Goal: Information Seeking & Learning: Find specific fact

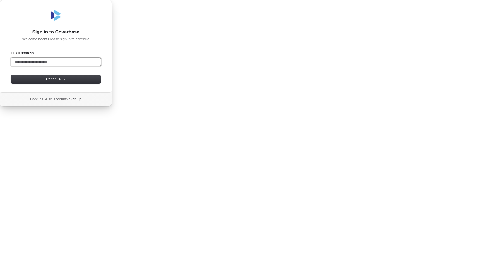
click at [101, 66] on input "Email address" at bounding box center [56, 62] width 90 height 8
click at [66, 82] on span "Continue" at bounding box center [56, 79] width 20 height 5
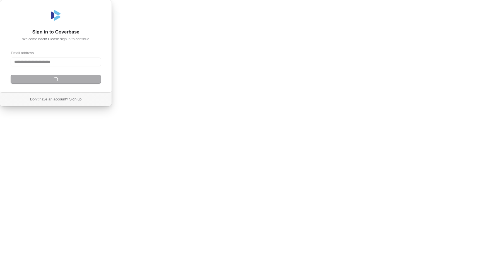
type input "**********"
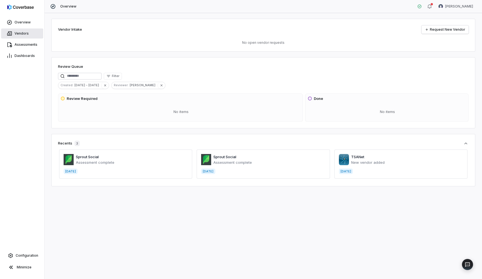
click at [28, 32] on link "Vendors" at bounding box center [22, 33] width 42 height 10
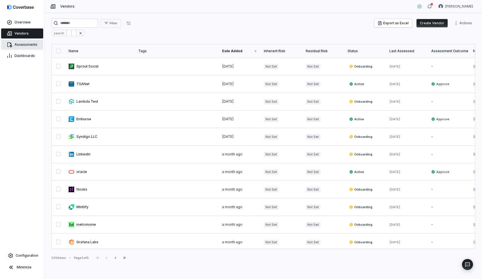
click at [40, 43] on link "Assessments" at bounding box center [22, 45] width 42 height 10
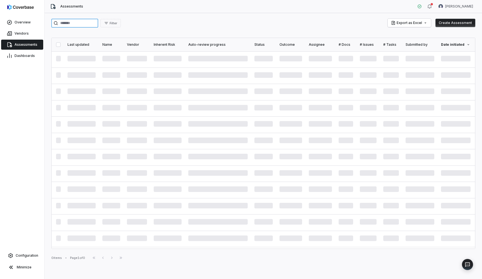
click at [72, 24] on input "search" at bounding box center [74, 23] width 47 height 9
type input "******"
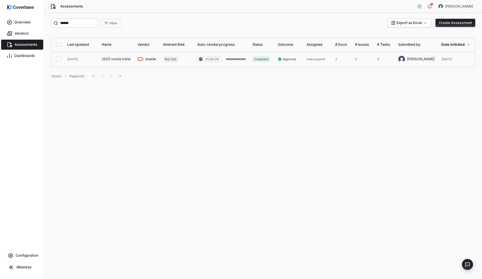
click at [118, 61] on link at bounding box center [117, 59] width 36 height 16
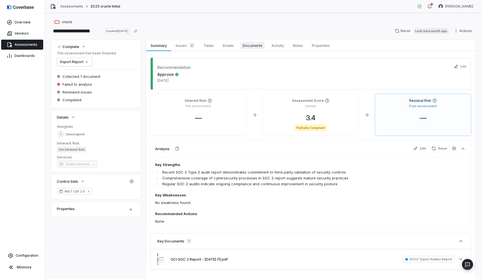
click at [258, 44] on span "Documents" at bounding box center [253, 45] width 24 height 7
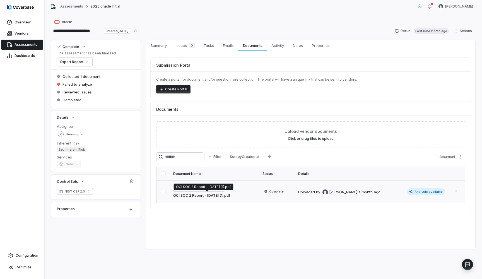
click at [220, 194] on link "OCI SOC 2 Report - [DATE] (1).pdf" at bounding box center [201, 196] width 57 height 6
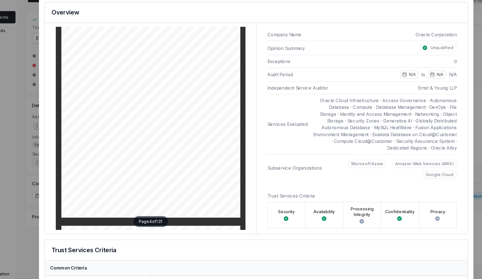
scroll to position [628, 0]
